Goal: Information Seeking & Learning: Learn about a topic

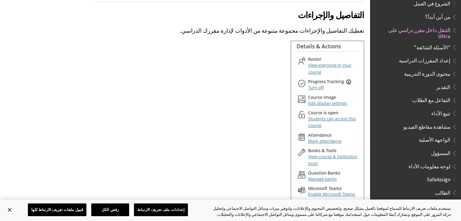
scroll to position [1103, 0]
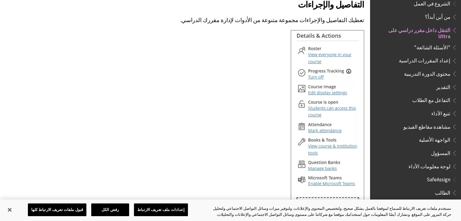
click at [437, 56] on span "إعداد المقررات الدراسية" at bounding box center [425, 60] width 52 height 8
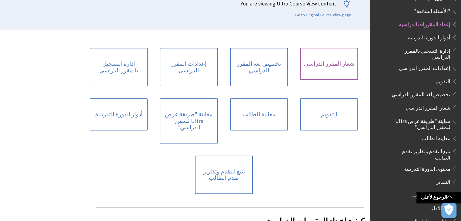
scroll to position [121, 0]
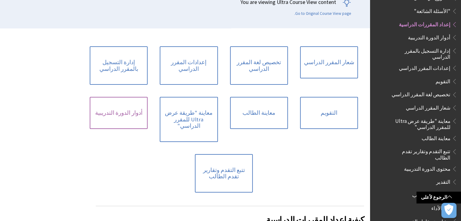
click at [121, 112] on link "أدوار الدورة التدريبية" at bounding box center [119, 113] width 58 height 32
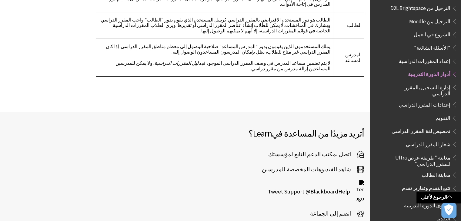
scroll to position [632, 0]
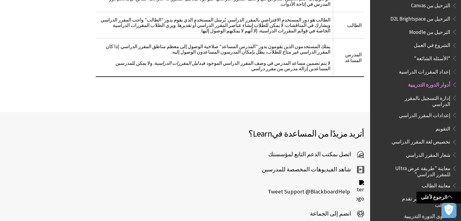
click at [433, 110] on span "إعدادات المقرر الدراسي" at bounding box center [425, 114] width 52 height 8
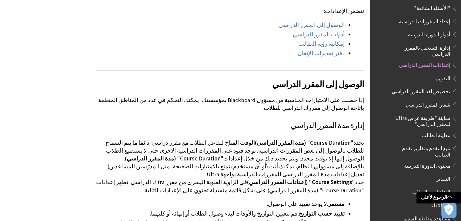
scroll to position [675, 0]
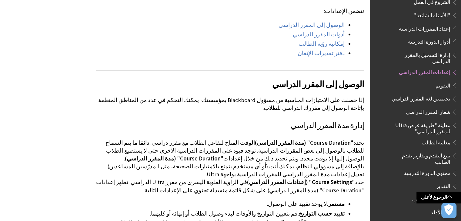
click at [440, 168] on span "محتوى الدورة التدريبية" at bounding box center [427, 172] width 46 height 8
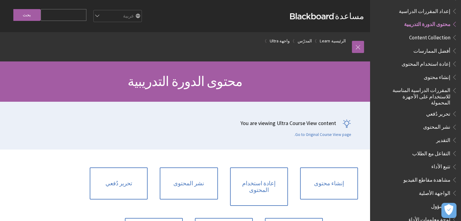
scroll to position [30, 0]
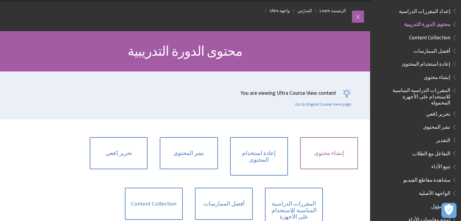
click at [339, 150] on link "إنشاء محتوى" at bounding box center [329, 153] width 58 height 32
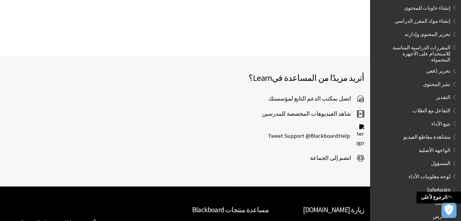
scroll to position [1288, 0]
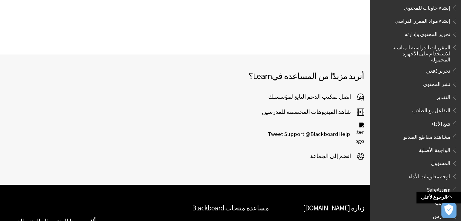
click at [434, 132] on span "مشاهدة مقاطع الفيديو" at bounding box center [427, 136] width 47 height 8
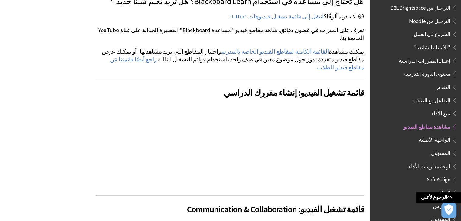
scroll to position [212, 0]
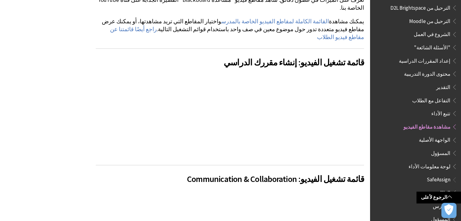
click at [273, 57] on link "قائمة تشغيل الفيديو: إنشاء مقررك الدراسي" at bounding box center [294, 62] width 140 height 11
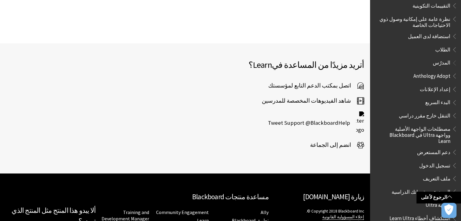
scroll to position [401, 0]
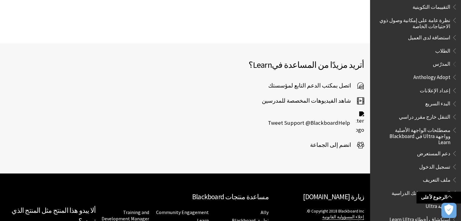
click at [432, 112] on span "التنقل خارج مقرر دراسي" at bounding box center [425, 116] width 52 height 8
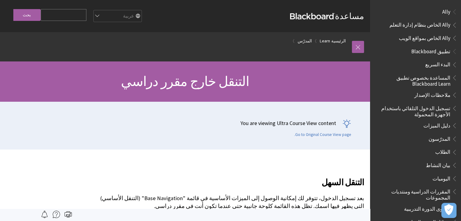
click at [446, 140] on span "المدرّسون" at bounding box center [440, 138] width 22 height 8
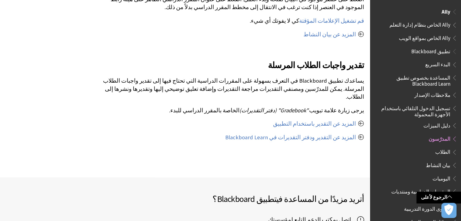
click at [447, 11] on span "Ally" at bounding box center [446, 11] width 9 height 8
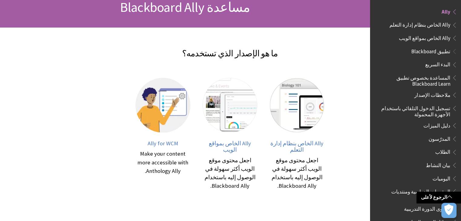
scroll to position [91, 0]
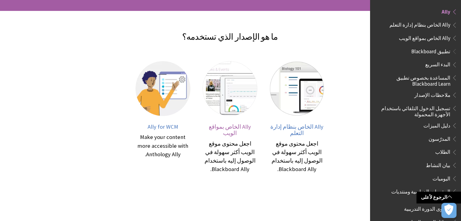
click at [230, 126] on span "Ally الخاص بمواقع الويب" at bounding box center [230, 130] width 42 height 14
